Goal: Find specific page/section: Find specific page/section

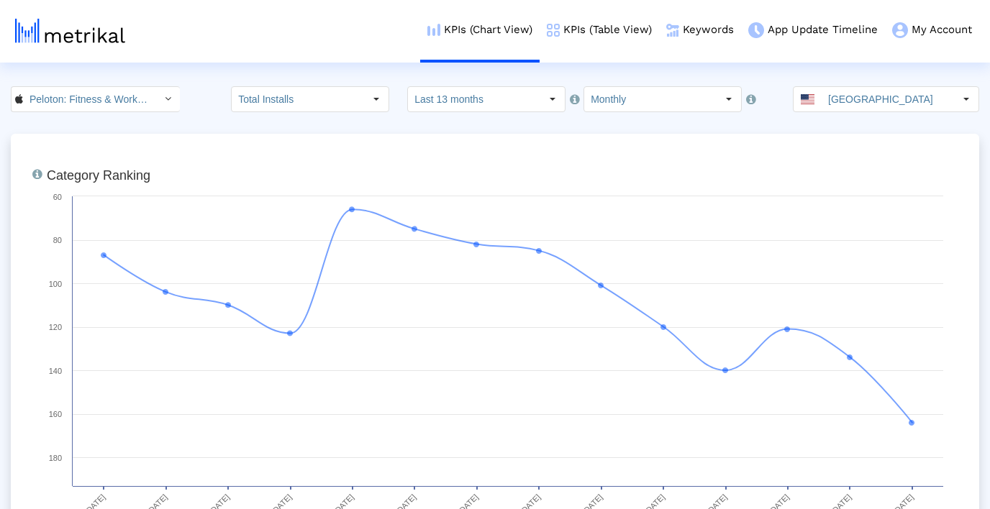
click at [886, 91] on input "[GEOGRAPHIC_DATA]" at bounding box center [888, 99] width 132 height 24
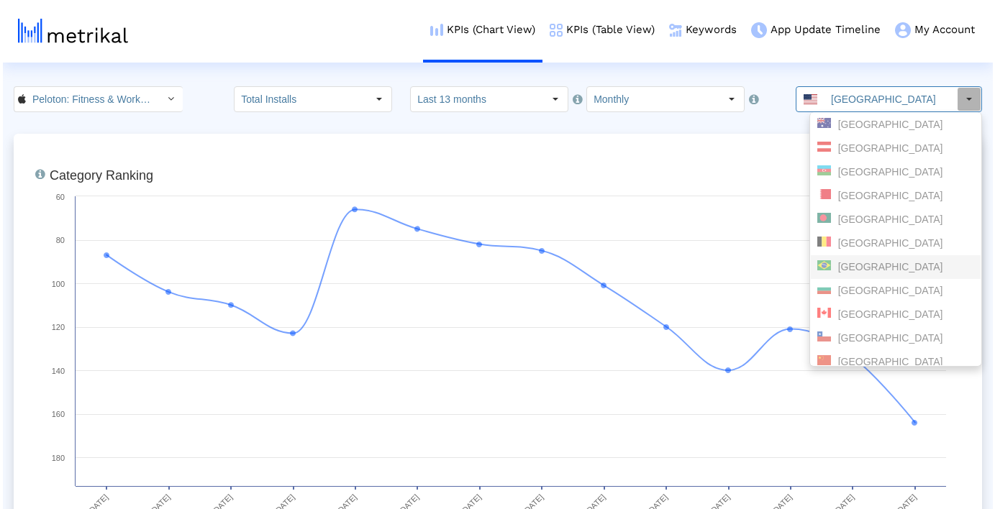
scroll to position [25, 0]
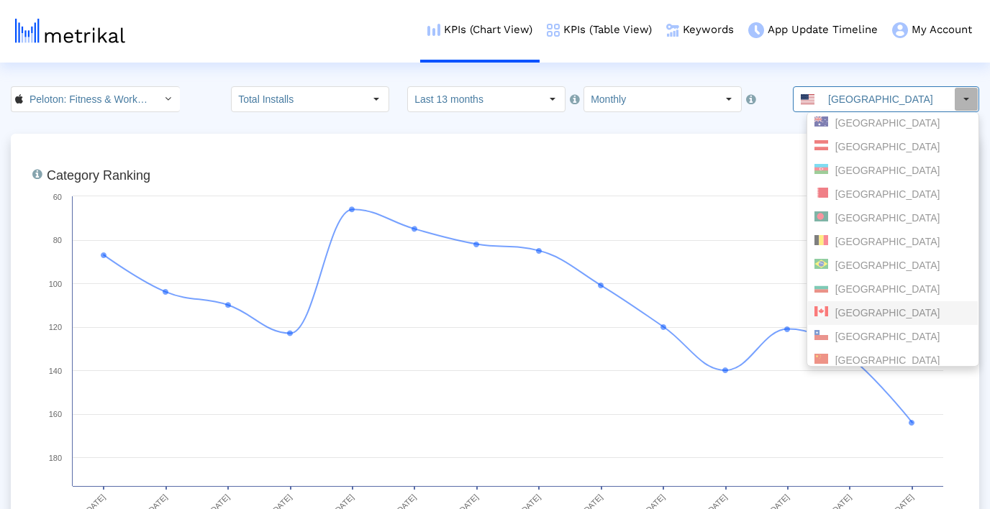
click at [866, 310] on div "[GEOGRAPHIC_DATA]" at bounding box center [893, 314] width 157 height 14
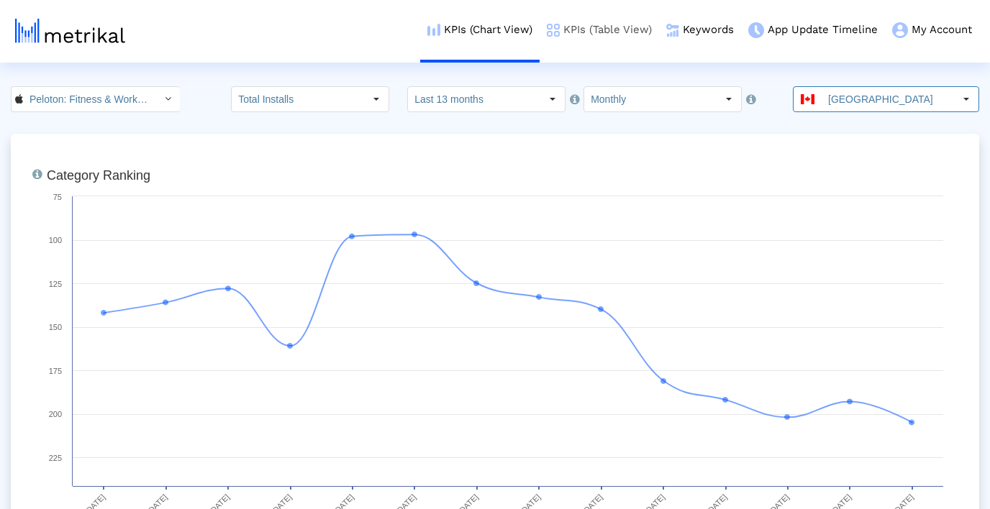
click at [584, 23] on link "KPIs (Table View)" at bounding box center [599, 30] width 119 height 60
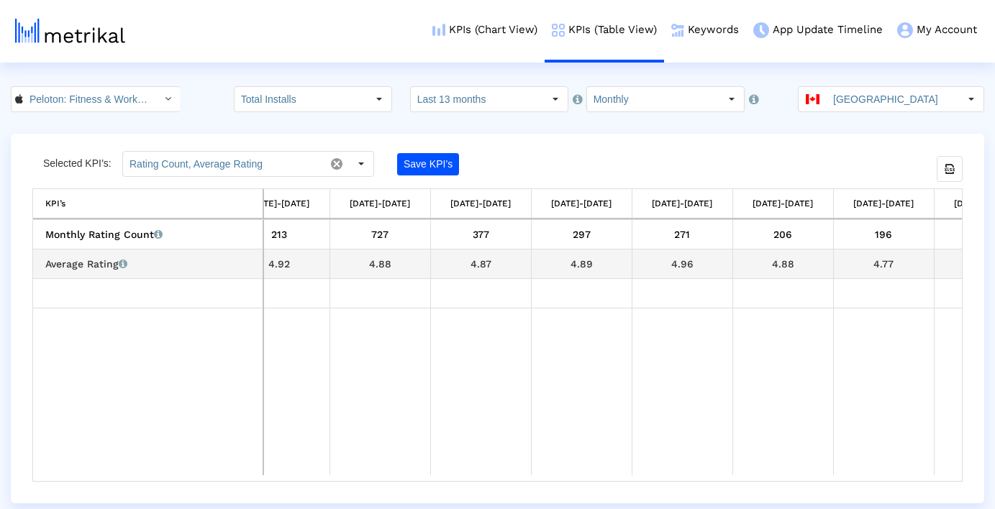
scroll to position [0, 712]
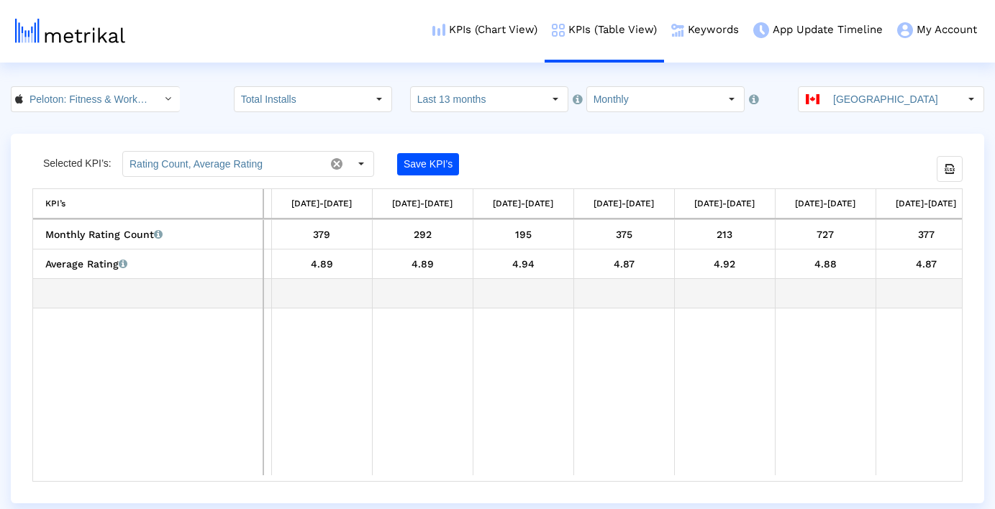
scroll to position [0, 88]
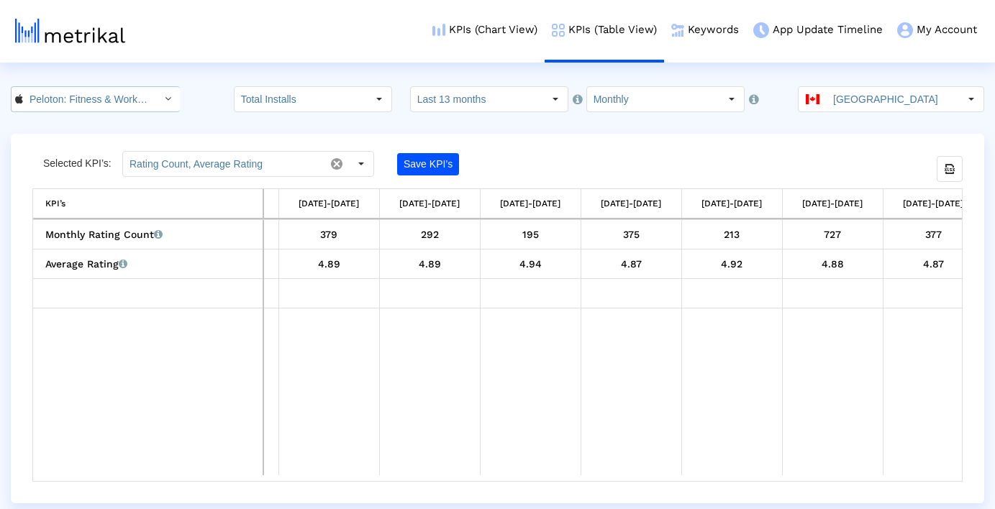
click at [127, 108] on input "Peloton: Fitness & Workouts < 792750948 >" at bounding box center [88, 99] width 130 height 24
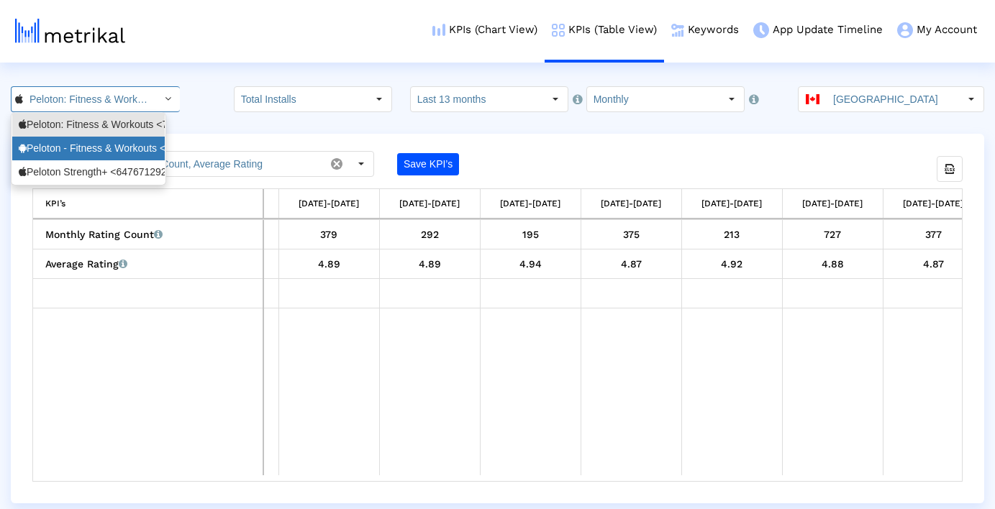
click at [127, 145] on div "Peloton - Fitness & Workouts <com.onepeloton.callisto>" at bounding box center [89, 149] width 140 height 14
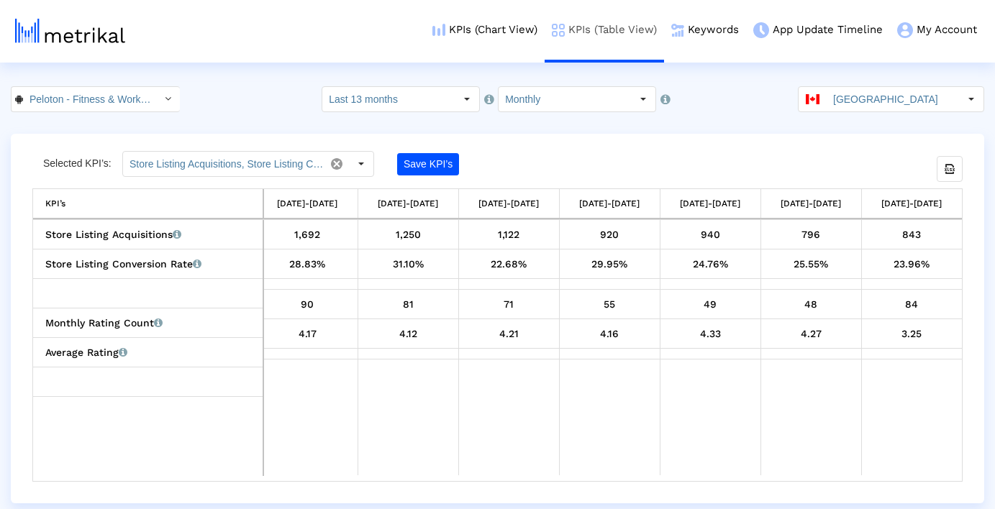
scroll to position [0, 151]
click at [899, 107] on input "[GEOGRAPHIC_DATA]" at bounding box center [893, 99] width 132 height 24
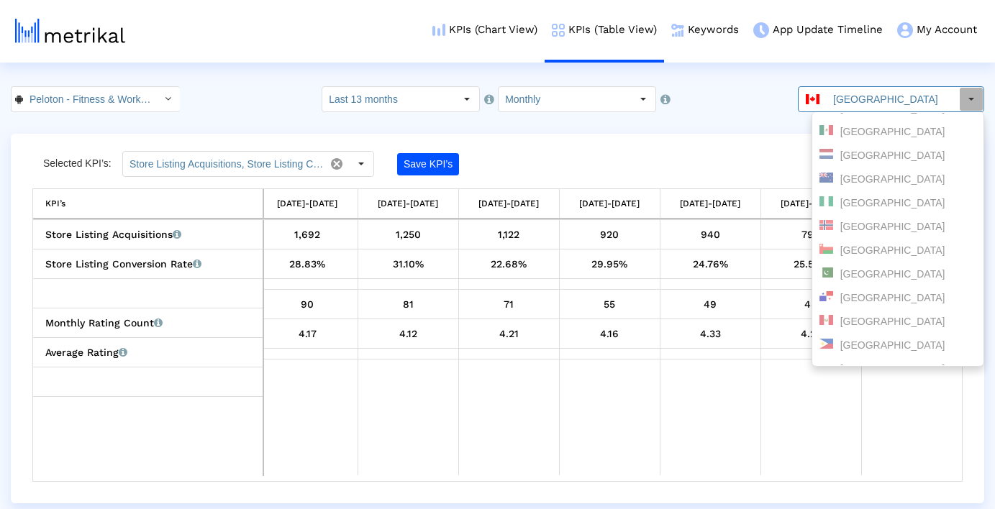
scroll to position [1671, 0]
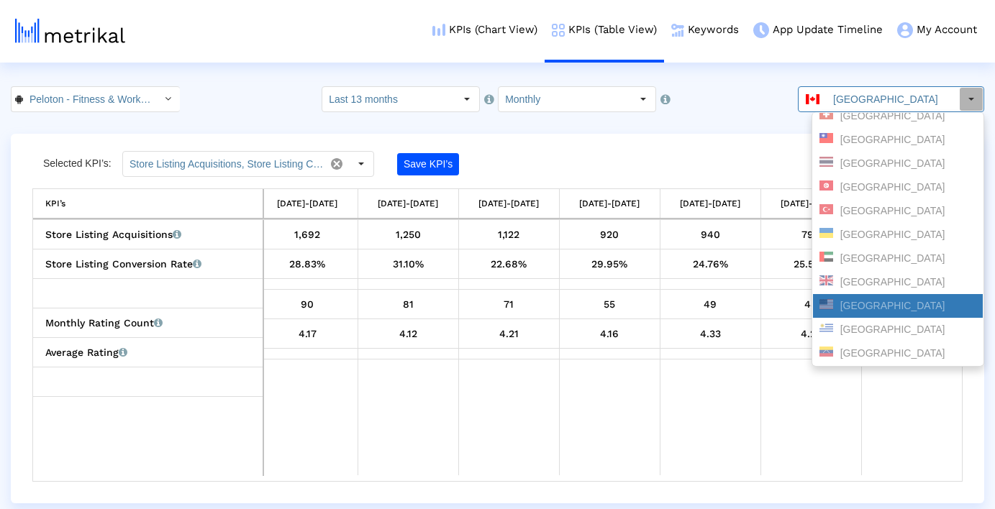
click at [867, 306] on div "[GEOGRAPHIC_DATA]" at bounding box center [898, 306] width 157 height 14
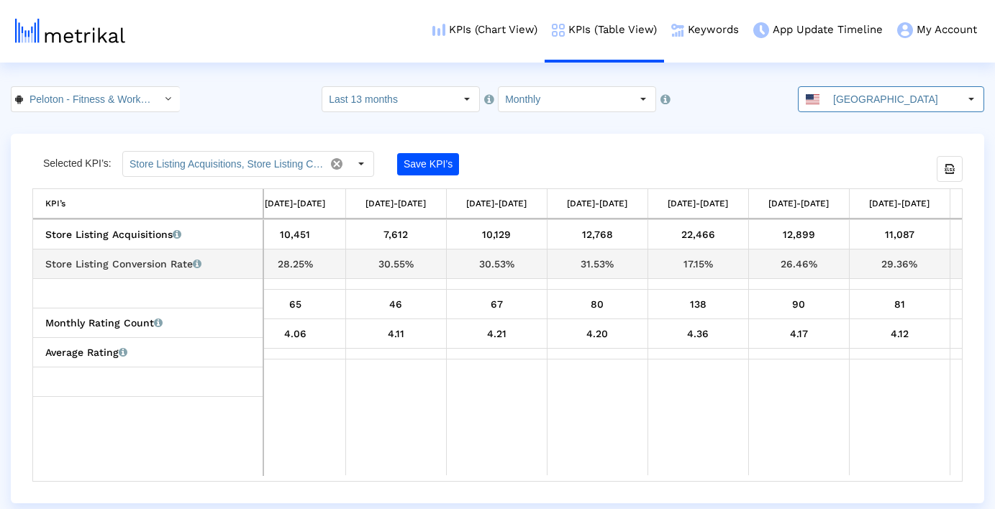
scroll to position [0, 0]
